Goal: Task Accomplishment & Management: Use online tool/utility

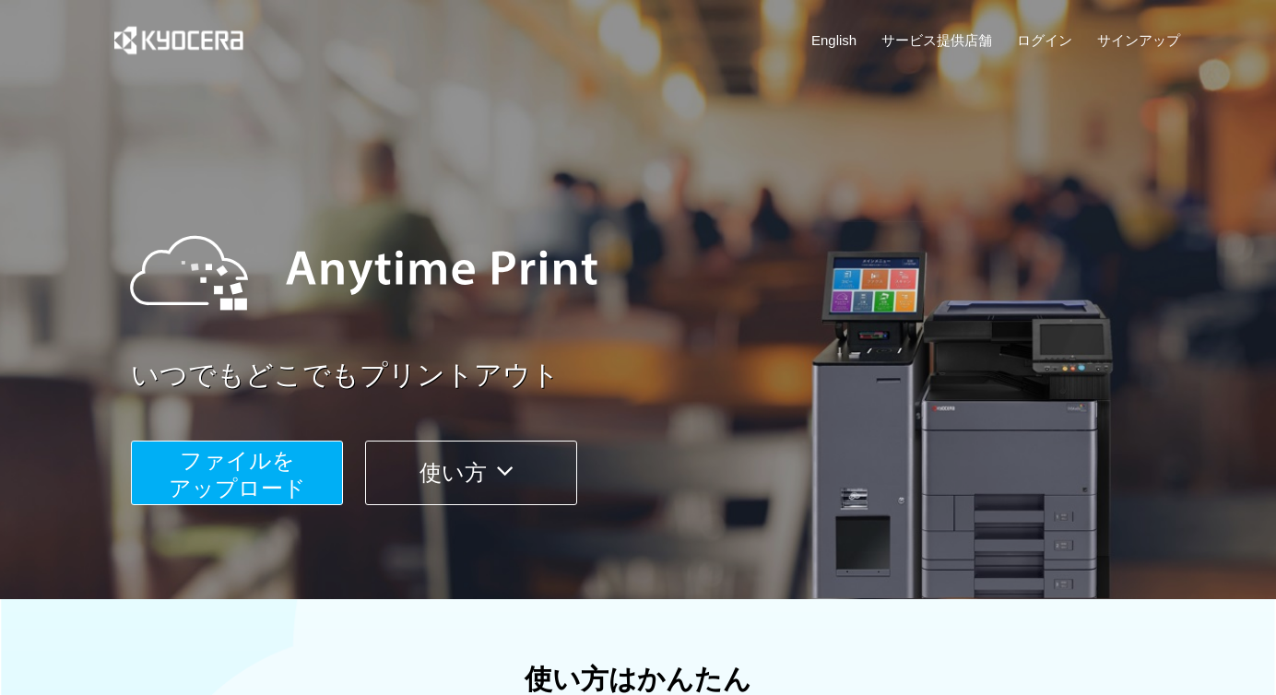
click at [255, 475] on button "ファイルを ​​アップロード" at bounding box center [237, 473] width 212 height 65
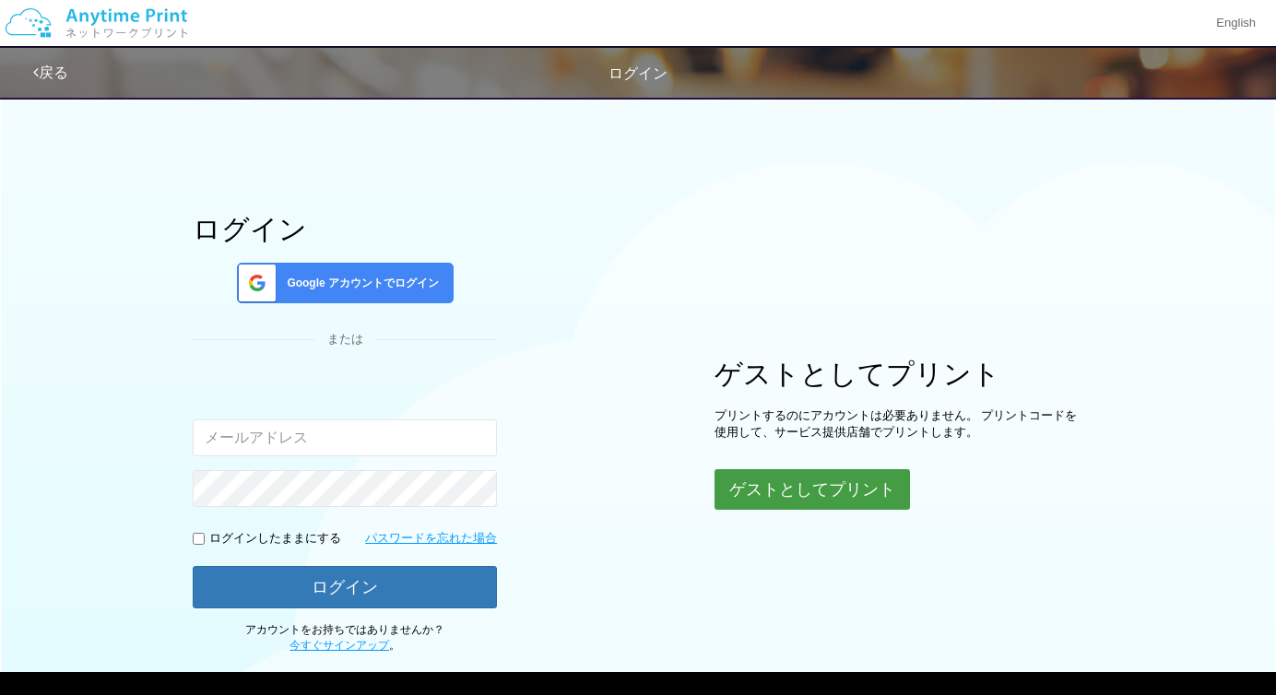
click at [843, 469] on button "ゲストとしてプリント" at bounding box center [811, 489] width 195 height 41
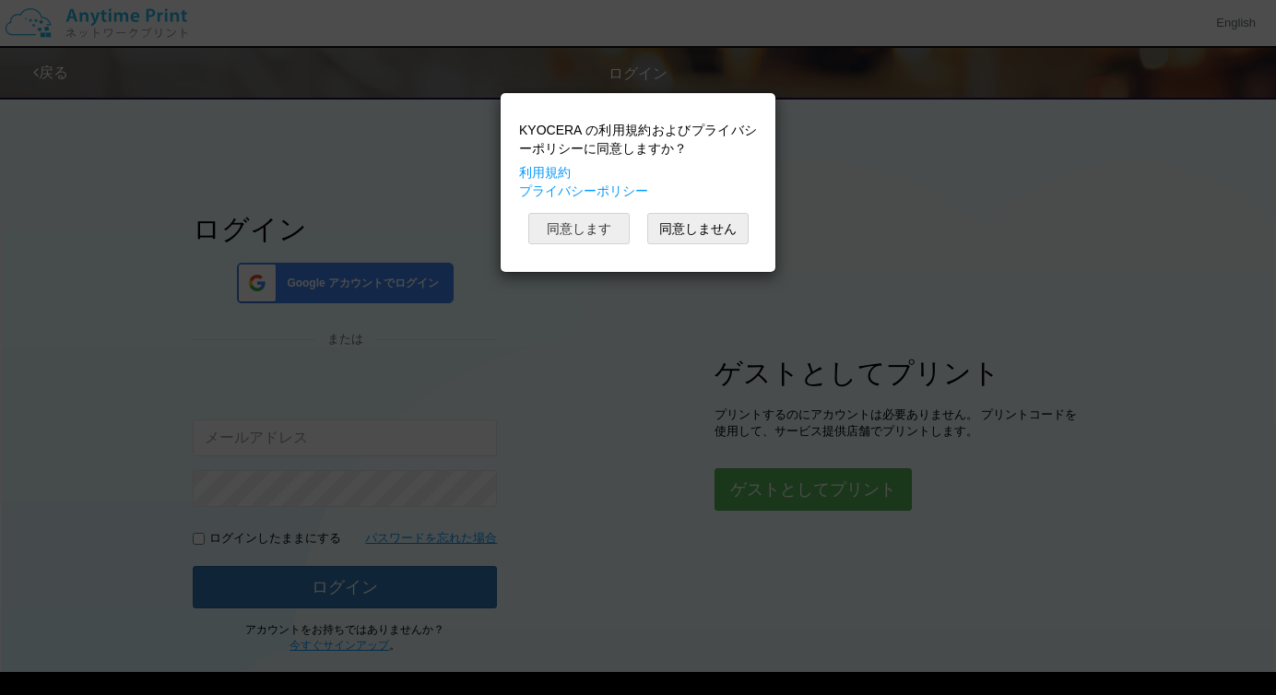
click at [574, 234] on button "同意します" at bounding box center [578, 228] width 101 height 31
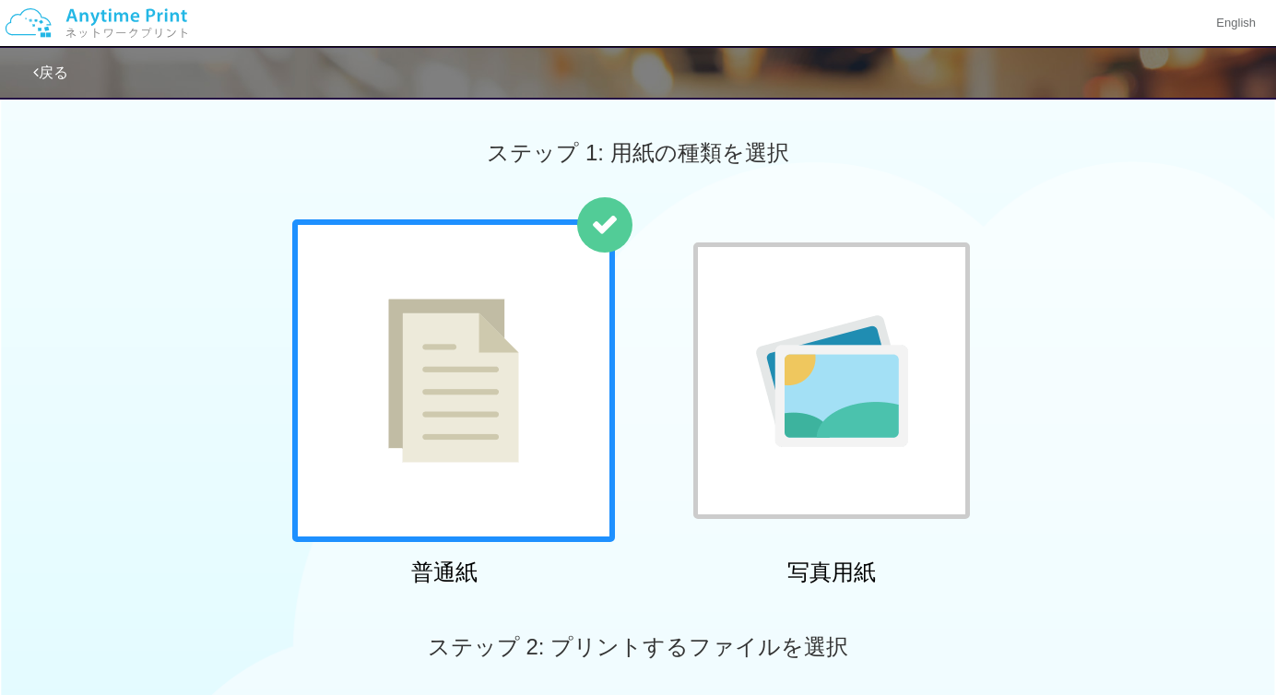
click at [827, 355] on img at bounding box center [832, 381] width 152 height 132
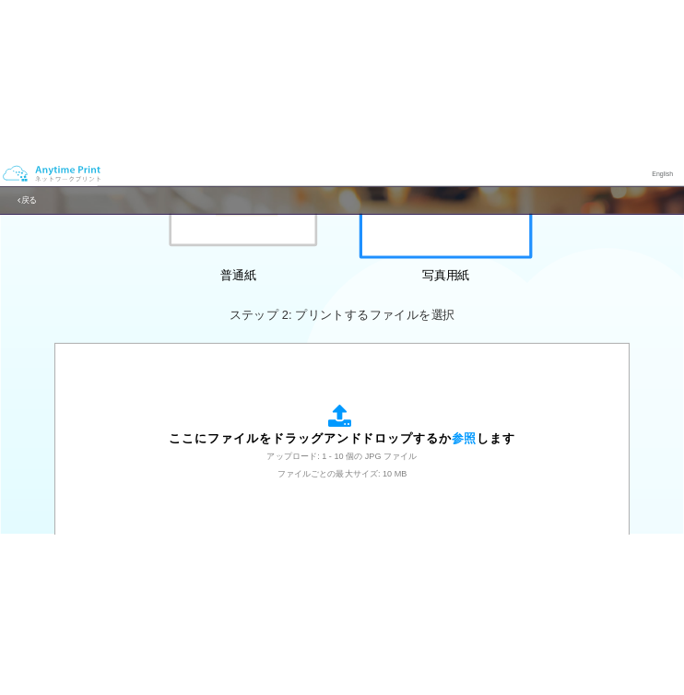
scroll to position [428, 0]
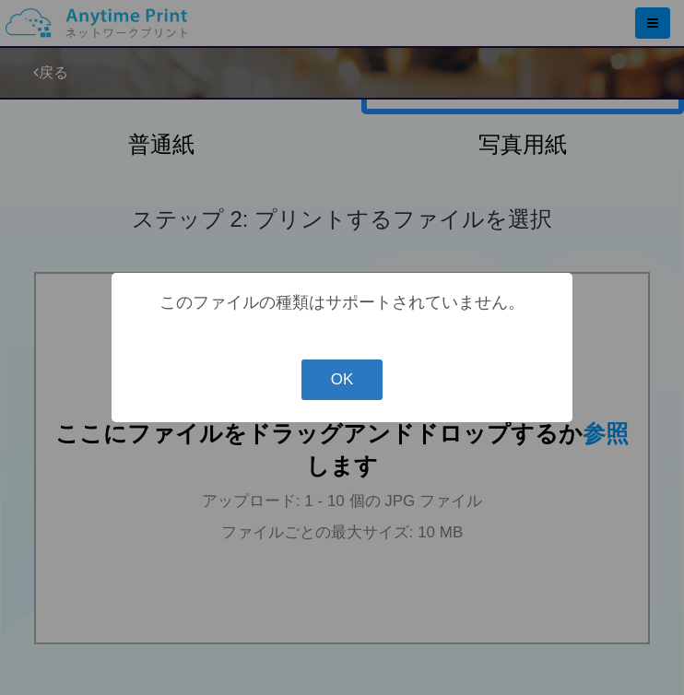
click at [334, 392] on button "OK" at bounding box center [342, 380] width 82 height 41
click at [347, 381] on button "OK" at bounding box center [342, 380] width 82 height 41
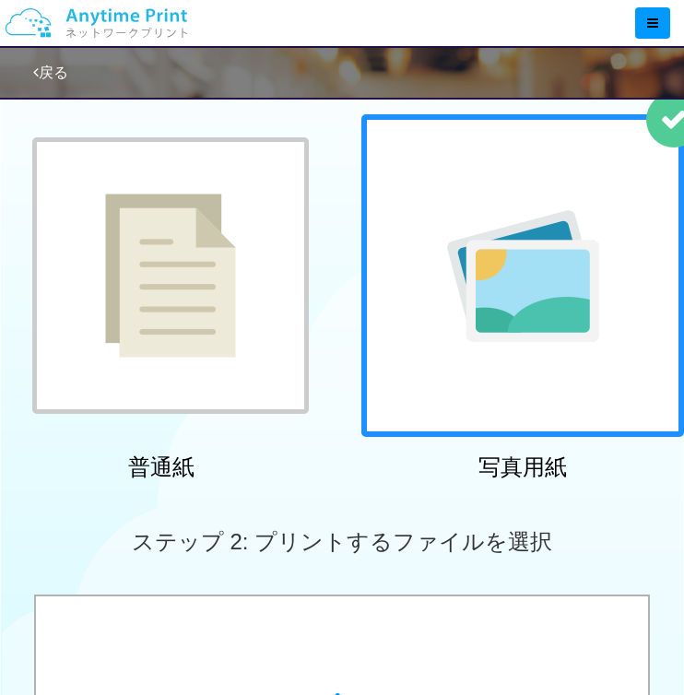
click at [471, 349] on div at bounding box center [522, 275] width 323 height 323
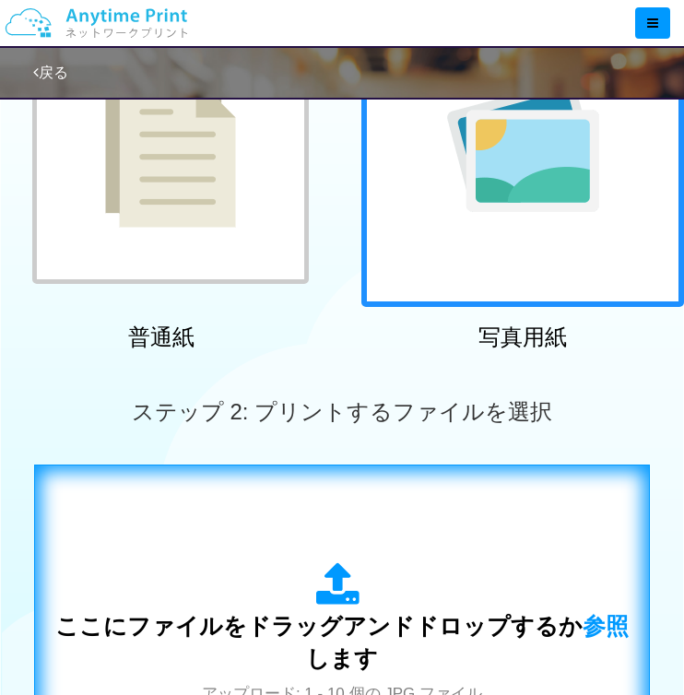
scroll to position [223, 0]
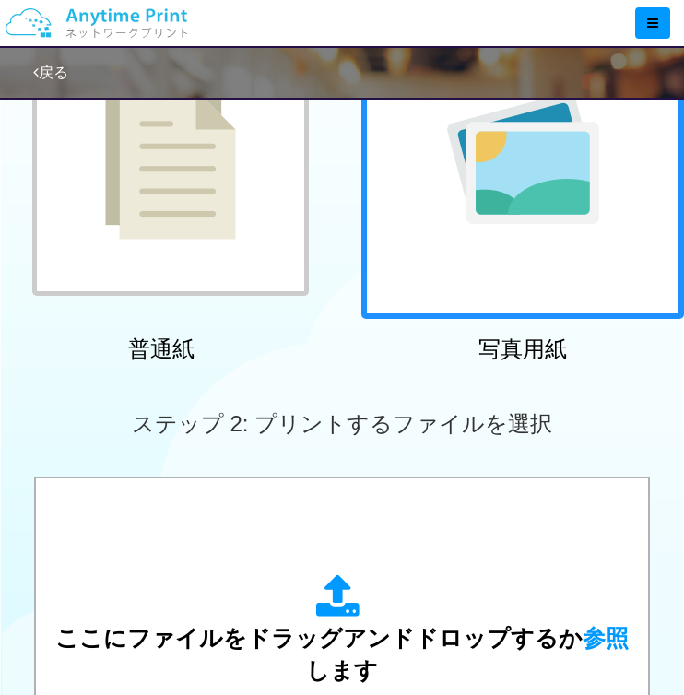
click at [226, 254] on div at bounding box center [170, 157] width 277 height 277
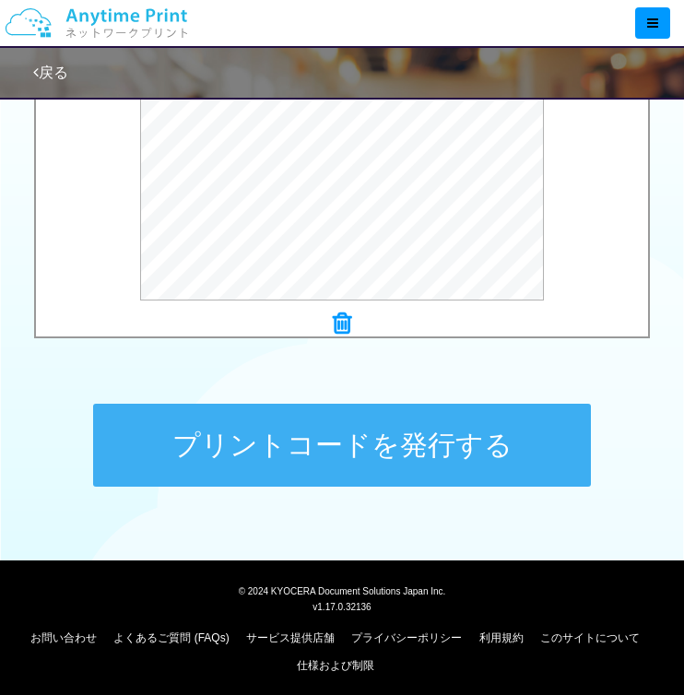
scroll to position [735, 0]
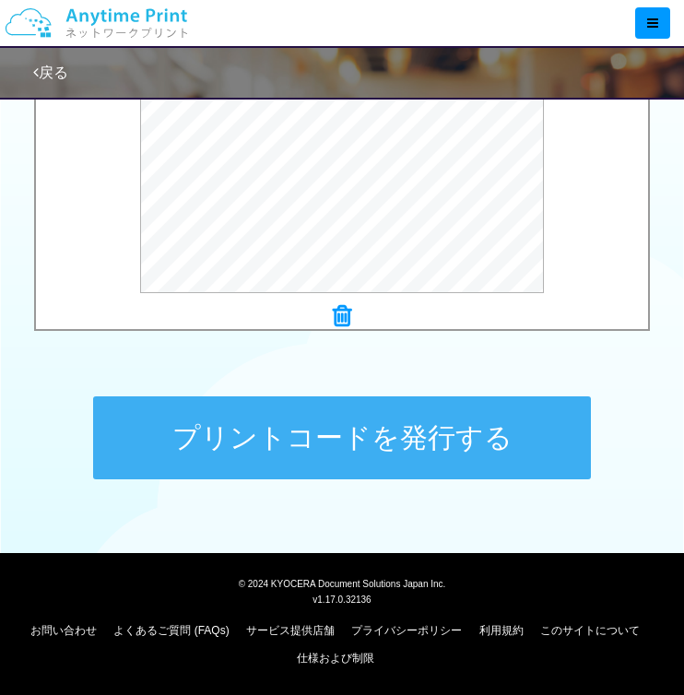
click at [439, 431] on button "プリントコードを発行する" at bounding box center [342, 437] width 498 height 83
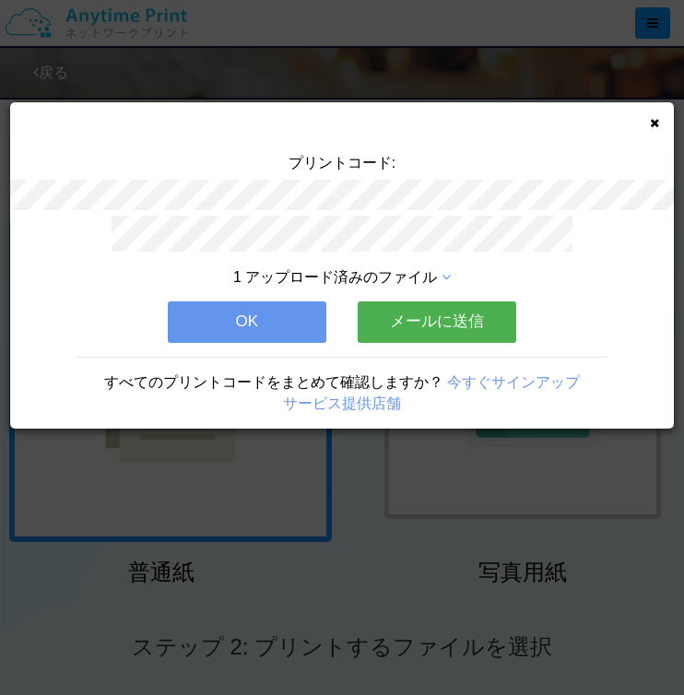
click at [414, 337] on button "メールに送信" at bounding box center [437, 321] width 159 height 41
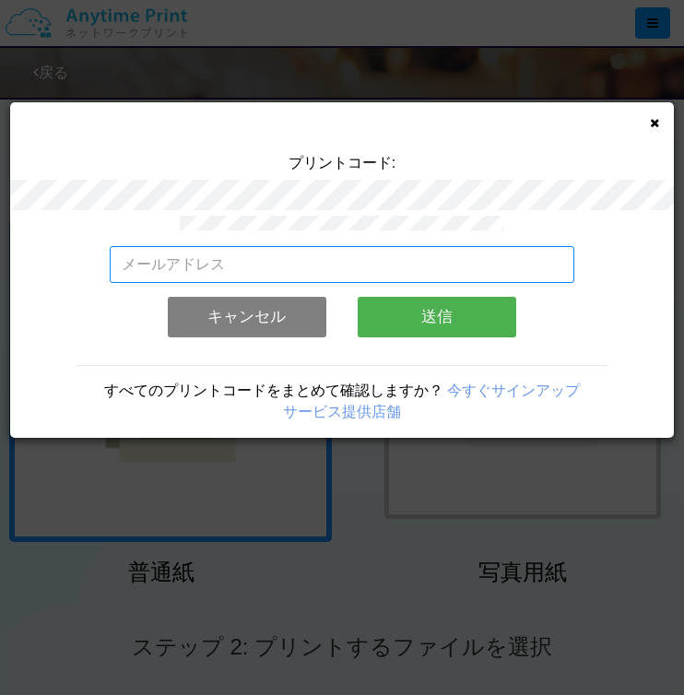
click at [306, 273] on input "email" at bounding box center [342, 264] width 465 height 37
type input "[PERSON_NAME][EMAIL_ADDRESS][DOMAIN_NAME]"
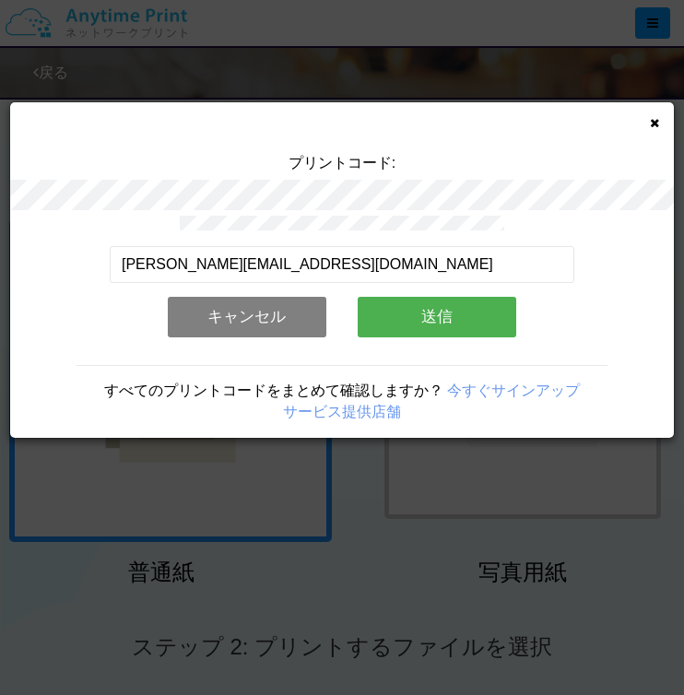
click at [406, 329] on button "送信" at bounding box center [437, 317] width 159 height 41
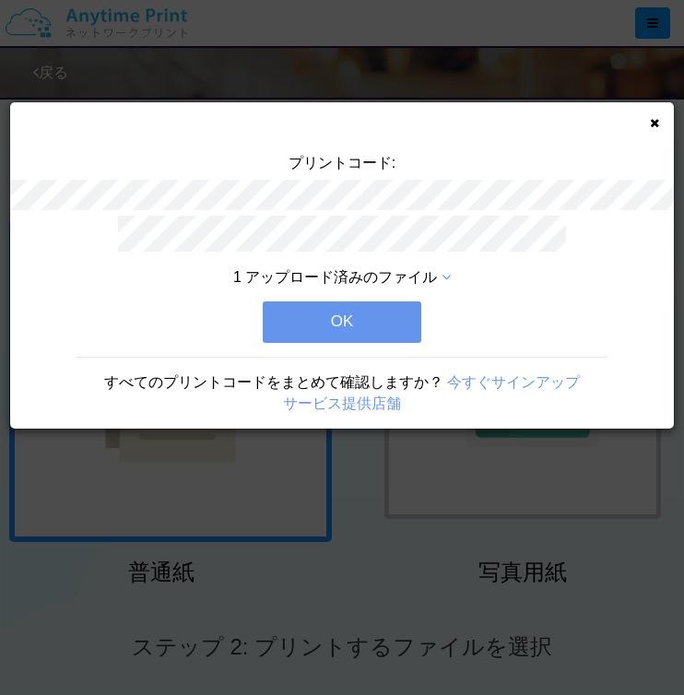
click at [404, 330] on button "OK" at bounding box center [342, 321] width 159 height 41
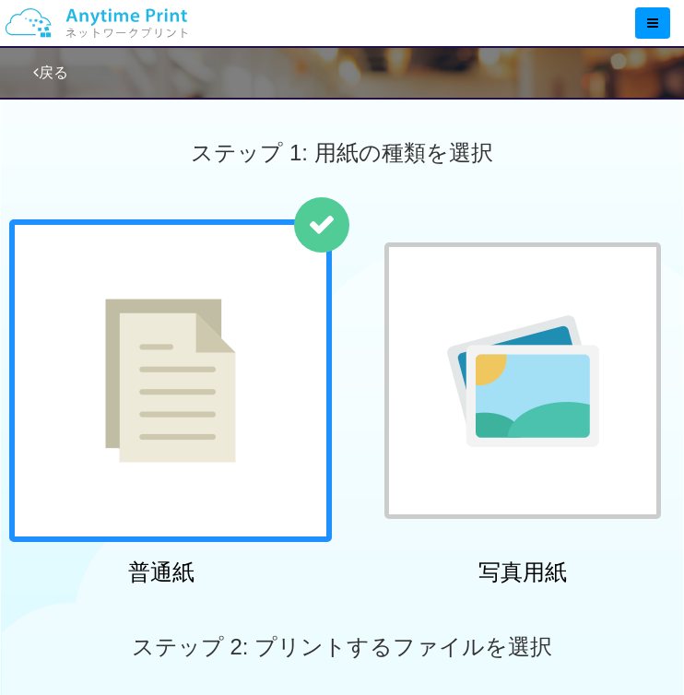
click at [459, 346] on img at bounding box center [523, 381] width 152 height 132
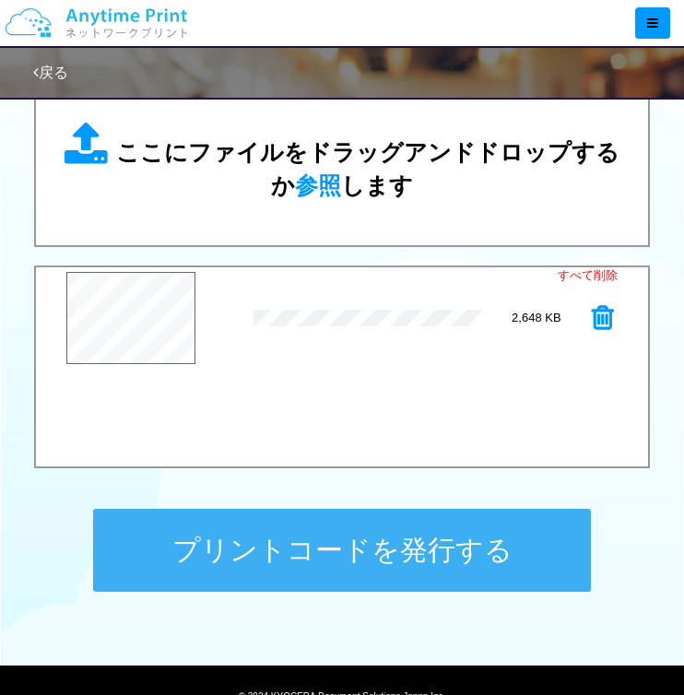
scroll to position [621, 0]
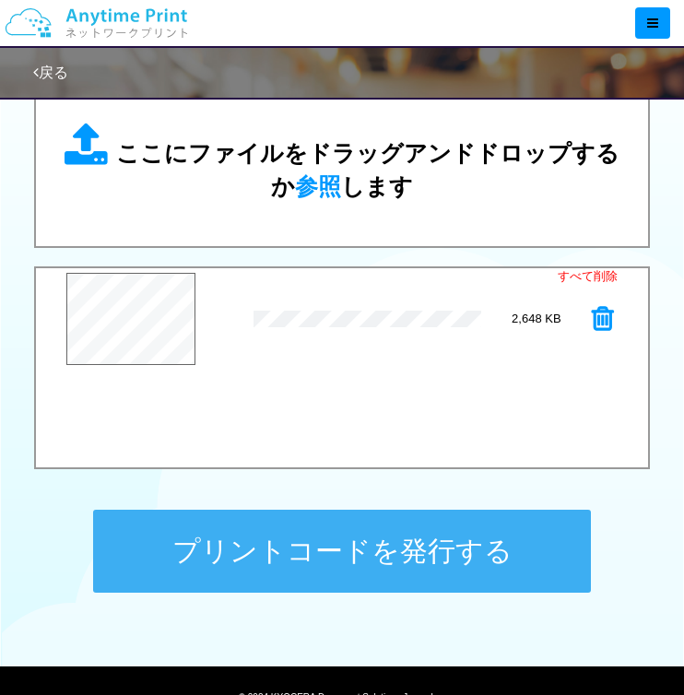
click at [407, 554] on button "プリントコードを発行する" at bounding box center [342, 551] width 498 height 83
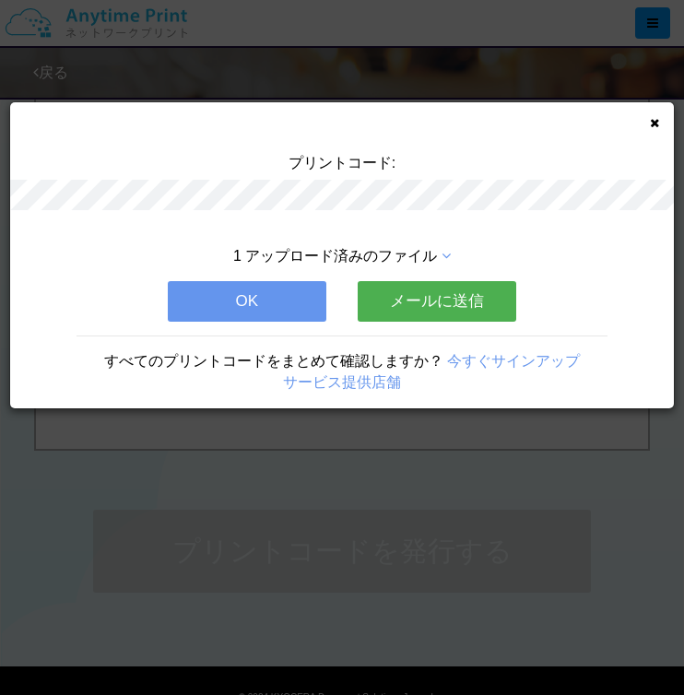
scroll to position [0, 0]
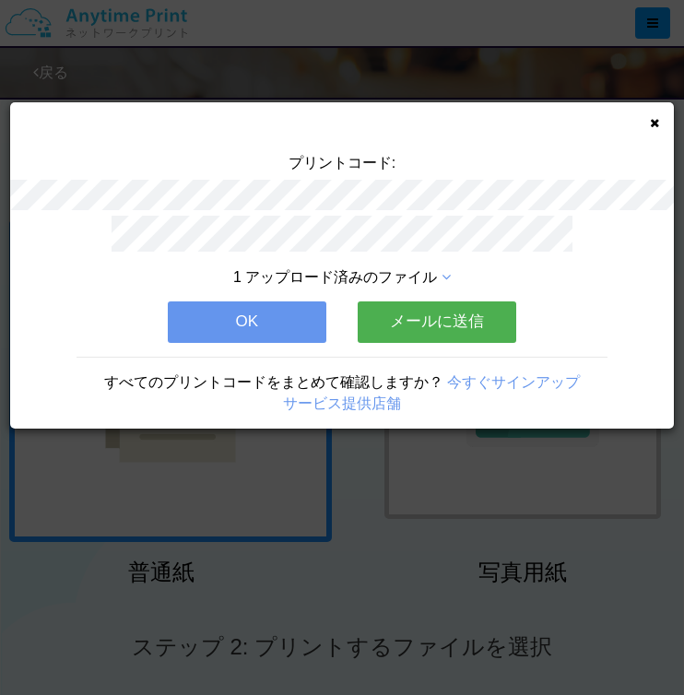
click at [451, 324] on button "メールに送信" at bounding box center [437, 321] width 159 height 41
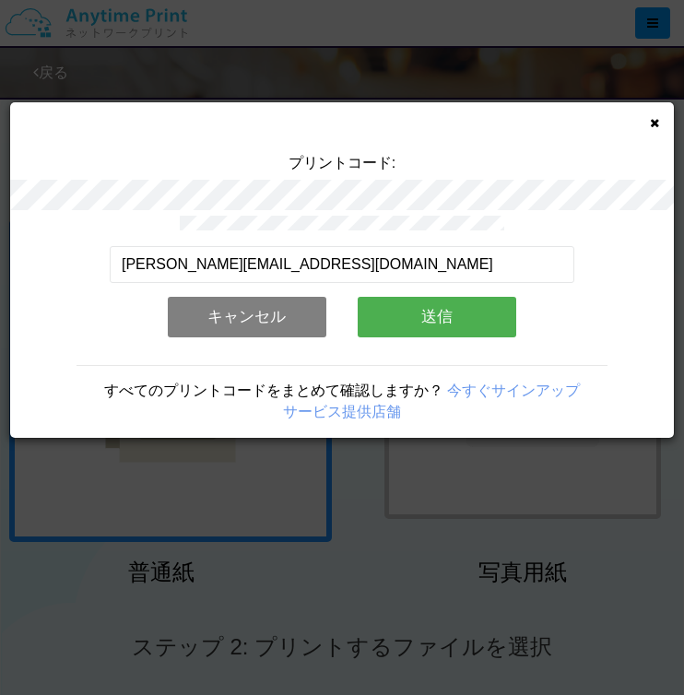
click at [451, 324] on button "送信" at bounding box center [437, 317] width 159 height 41
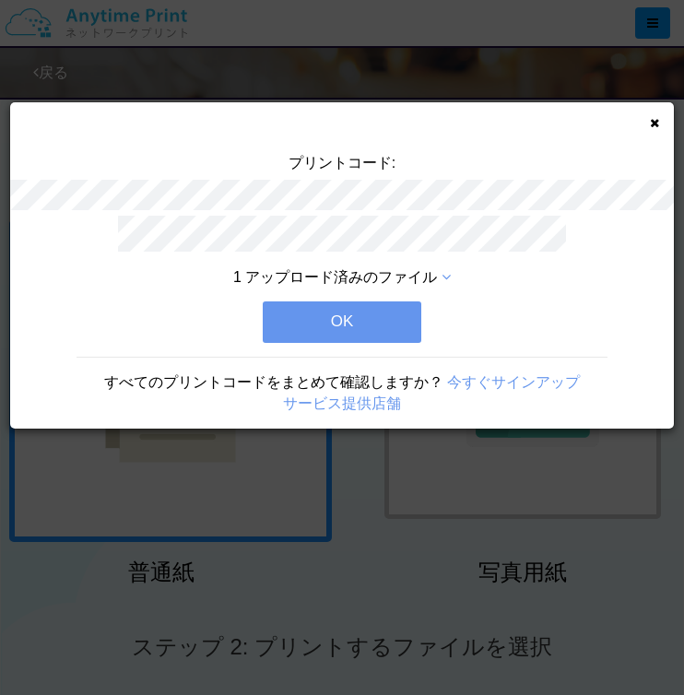
click at [339, 309] on button "OK" at bounding box center [342, 321] width 159 height 41
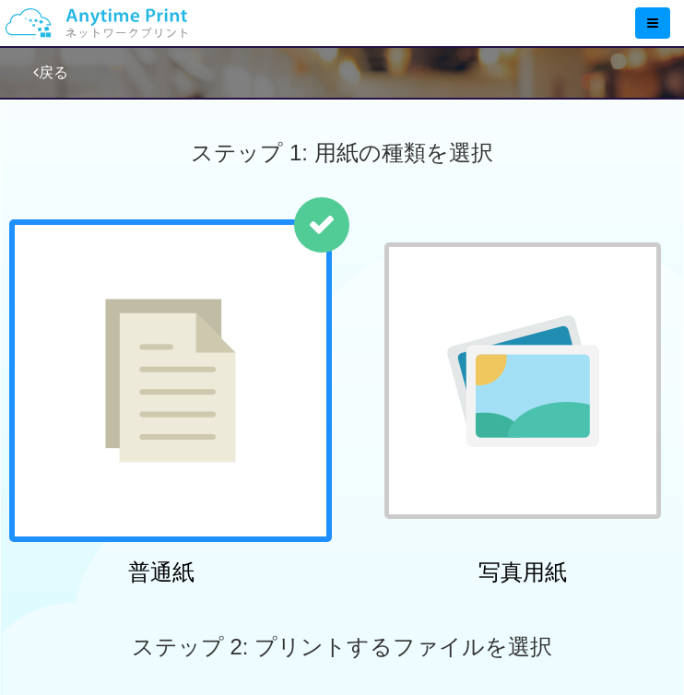
click at [565, 367] on img at bounding box center [523, 381] width 152 height 132
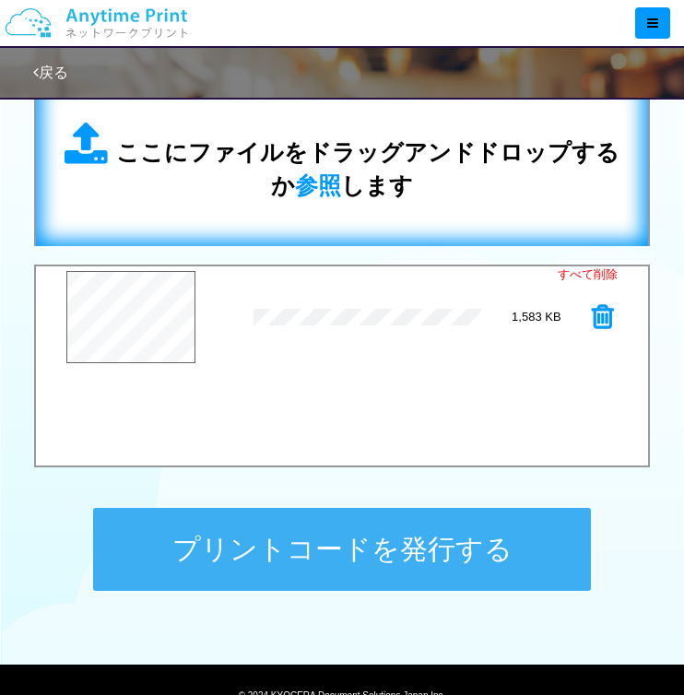
scroll to position [624, 0]
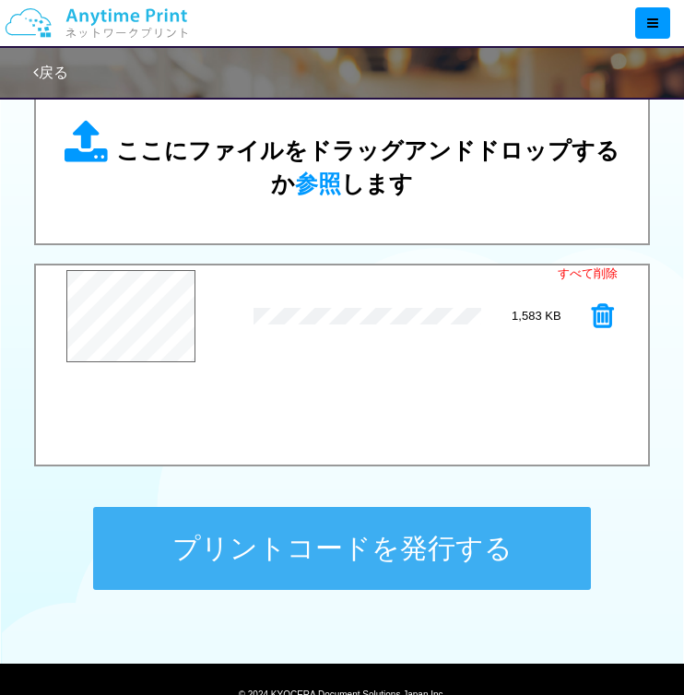
click at [356, 547] on button "プリントコードを発行する" at bounding box center [342, 548] width 498 height 83
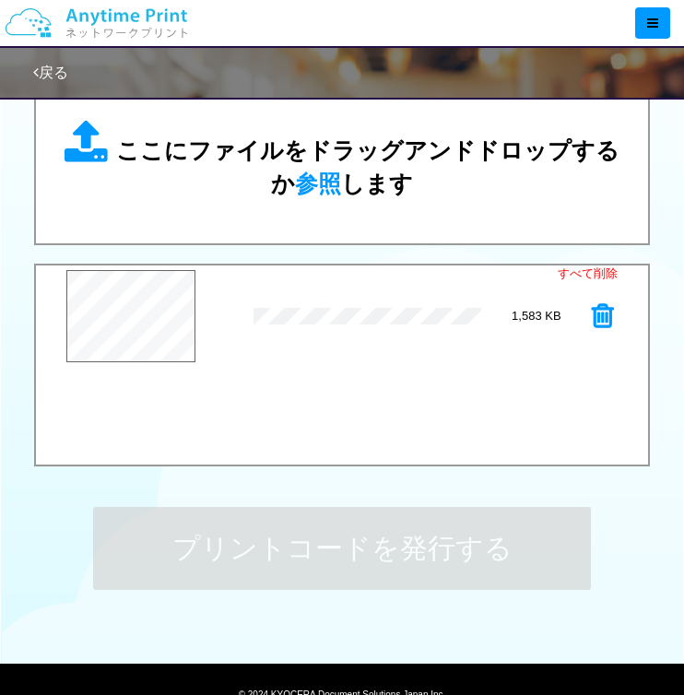
scroll to position [0, 0]
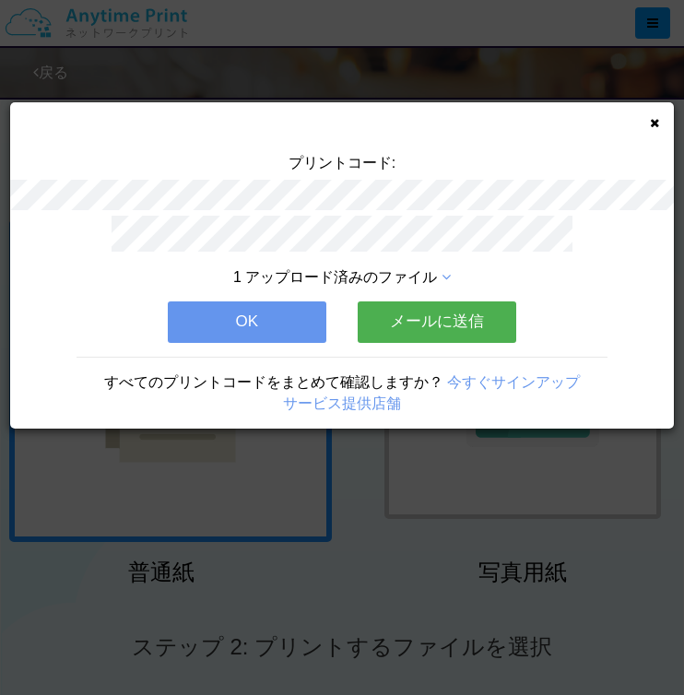
click at [407, 323] on button "メールに送信" at bounding box center [437, 321] width 159 height 41
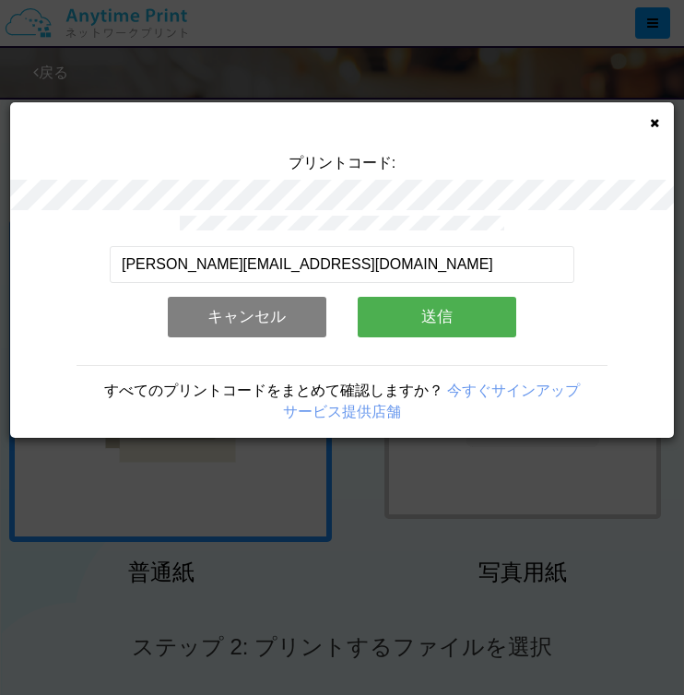
click at [412, 321] on button "送信" at bounding box center [437, 317] width 159 height 41
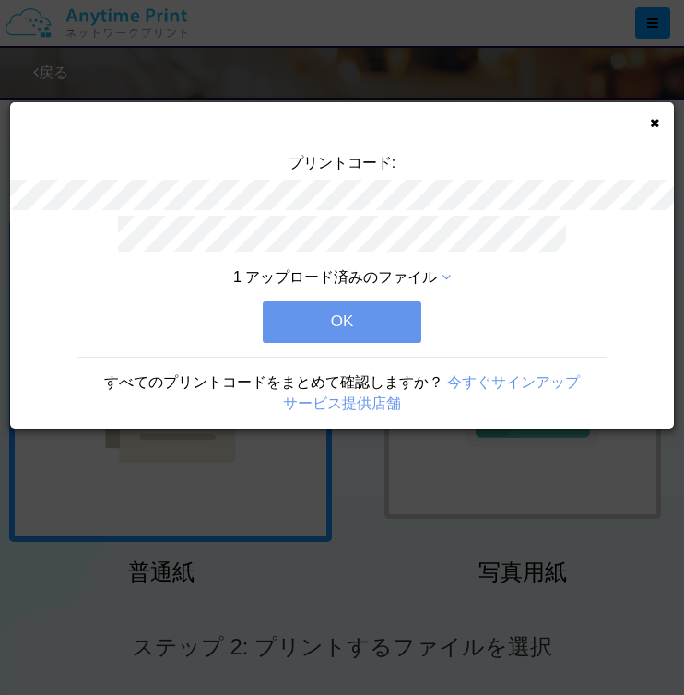
click at [417, 325] on button "OK" at bounding box center [342, 321] width 159 height 41
